Goal: Check status: Check status

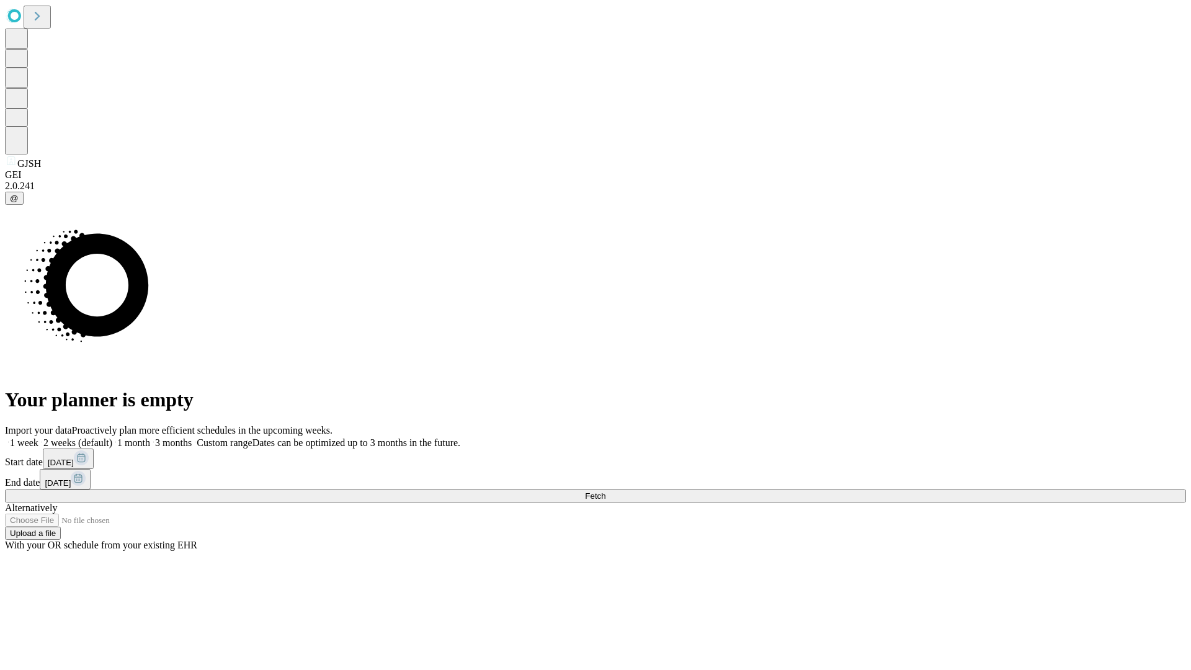
click at [605, 491] on span "Fetch" at bounding box center [595, 495] width 20 height 9
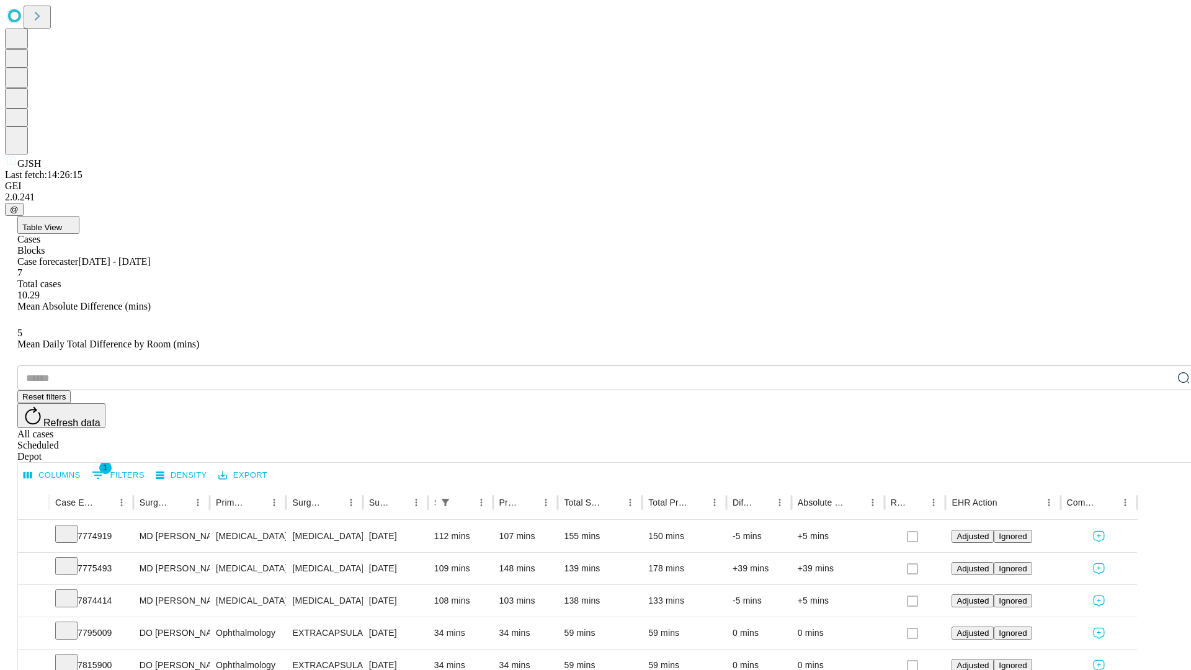
click at [1111, 440] on div "Scheduled" at bounding box center [607, 445] width 1181 height 11
